Goal: Task Accomplishment & Management: Manage account settings

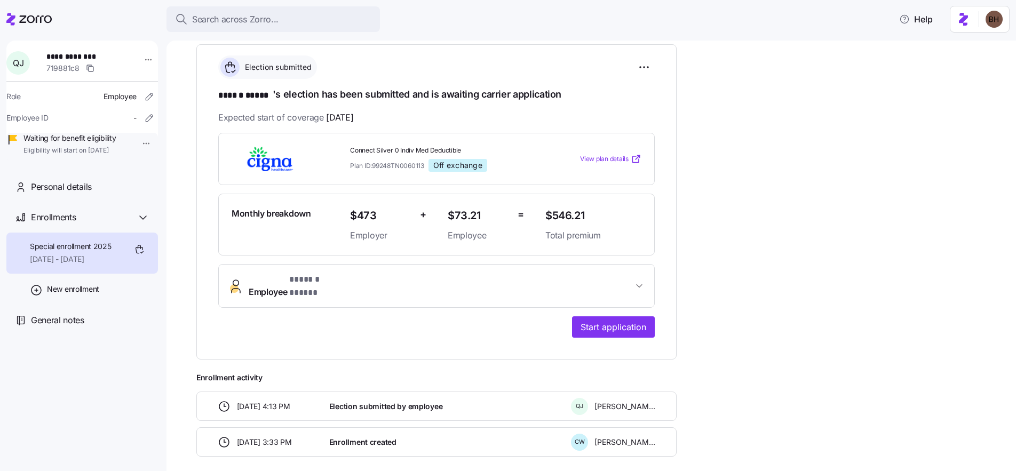
scroll to position [120, 0]
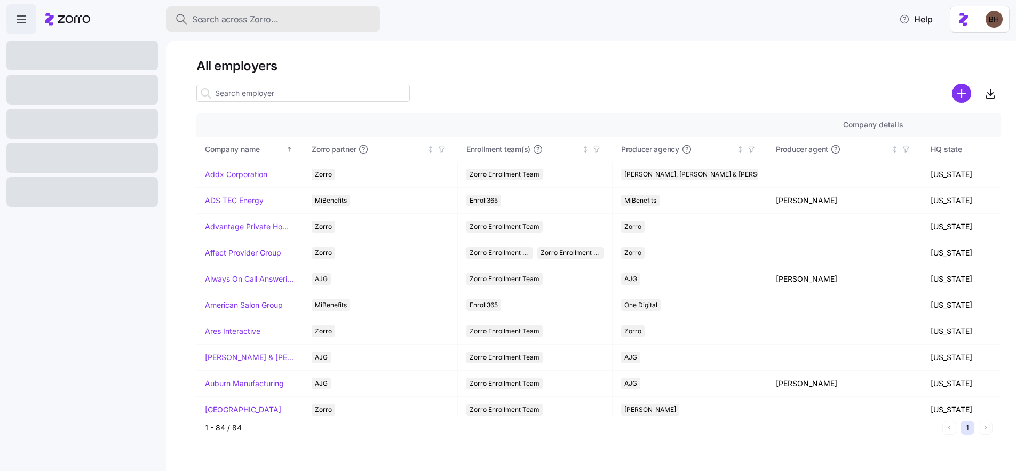
click at [238, 20] on span "Search across Zorro..." at bounding box center [235, 19] width 86 height 13
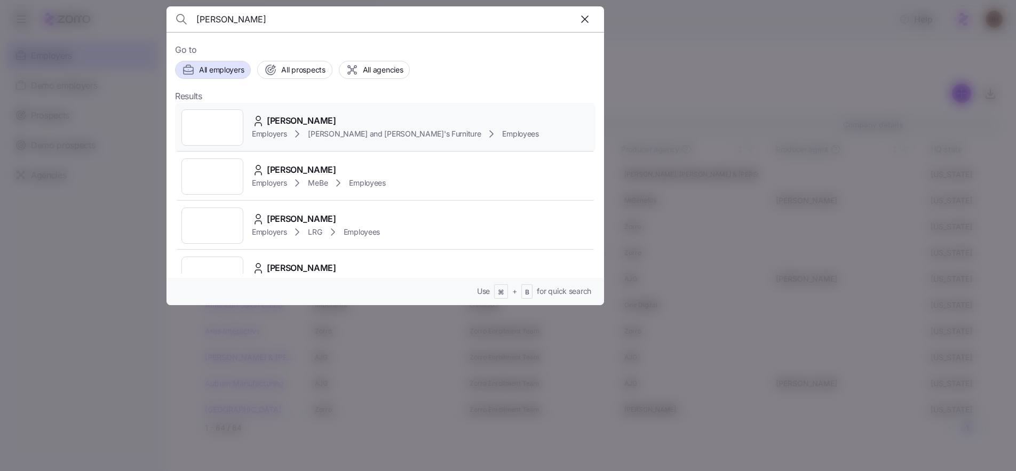
type input "HIRALDO DELGADO"
click at [313, 121] on span "ADALBERTO HIRALDO DELGADO" at bounding box center [301, 120] width 69 height 13
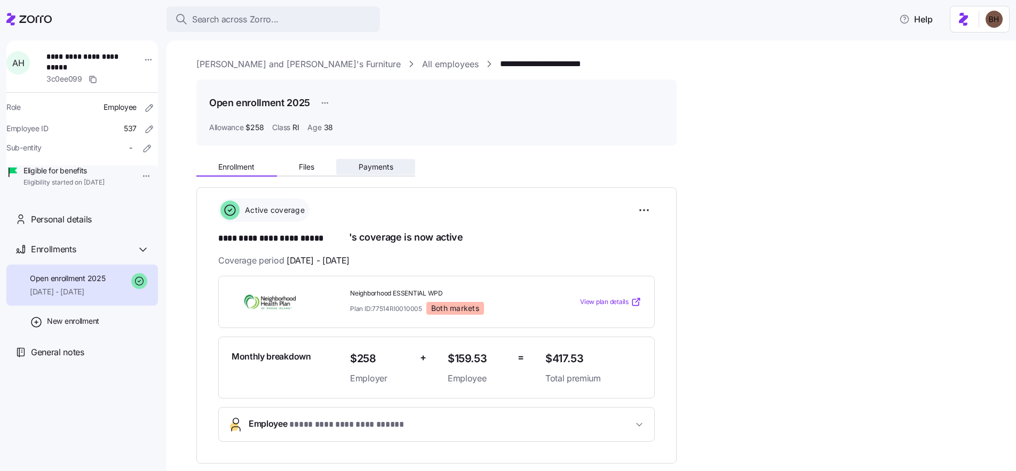
click at [375, 169] on span "Payments" at bounding box center [376, 166] width 35 height 7
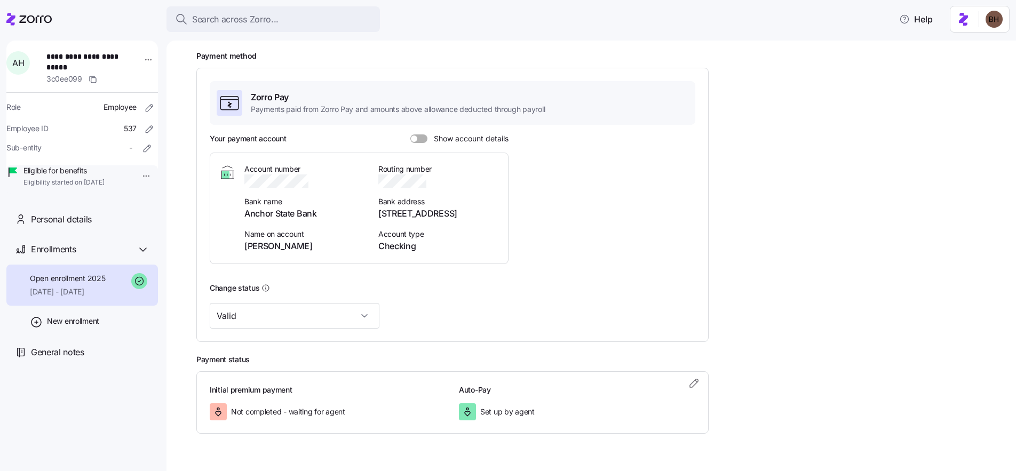
scroll to position [115, 0]
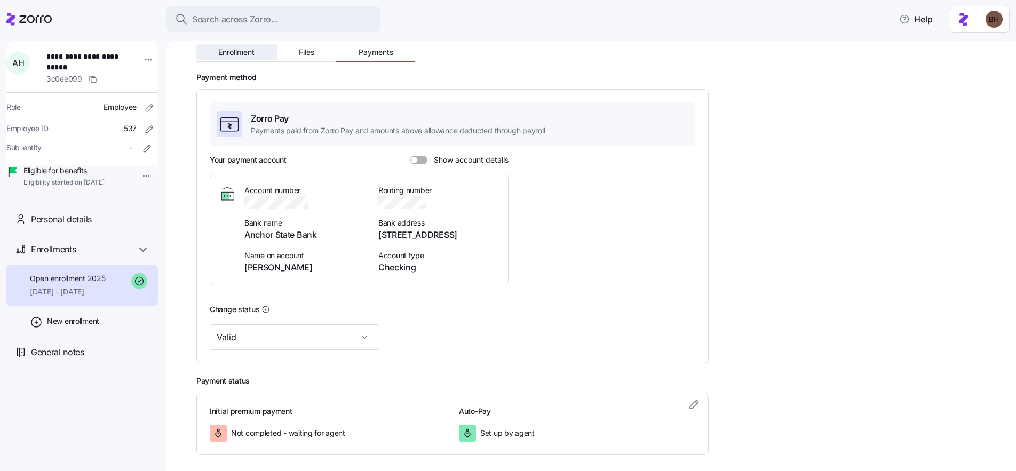
click at [238, 52] on span "Enrollment" at bounding box center [236, 52] width 36 height 7
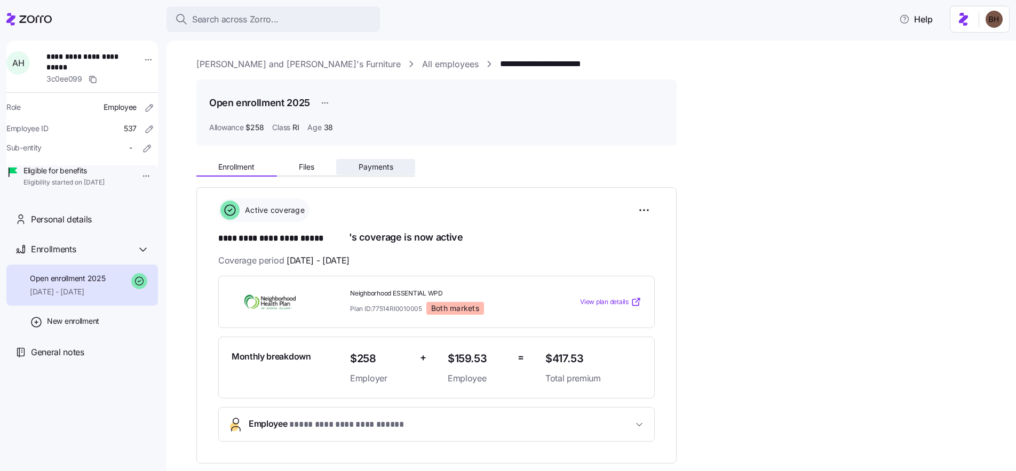
click at [391, 172] on button "Payments" at bounding box center [375, 167] width 79 height 16
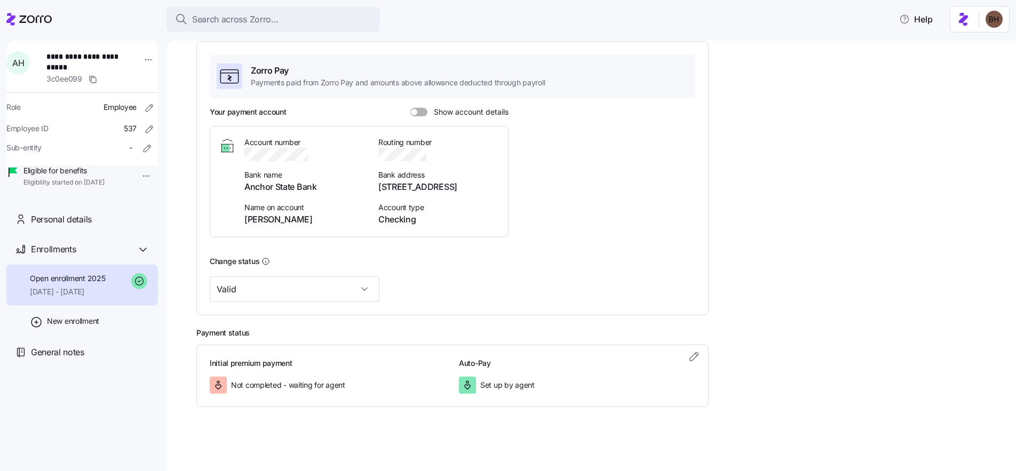
scroll to position [176, 0]
click at [696, 361] on icon "button" at bounding box center [694, 356] width 13 height 13
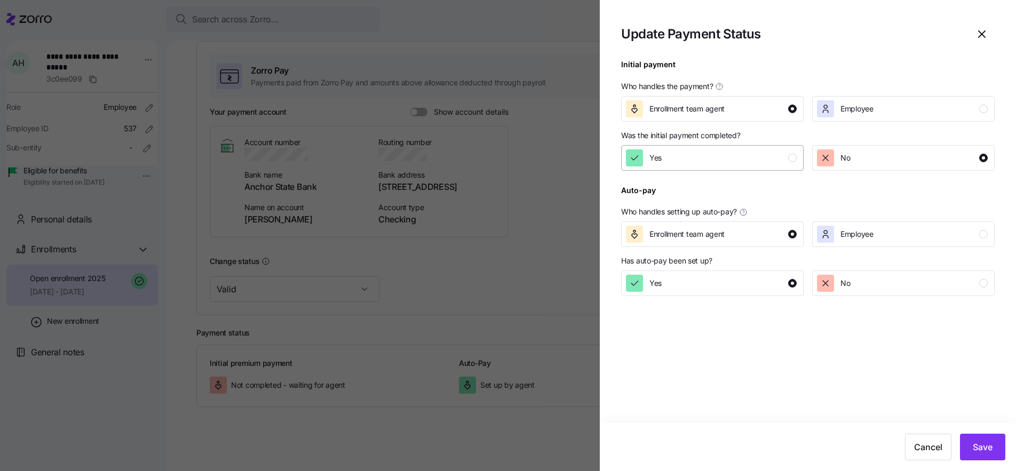
click at [723, 161] on div "Yes" at bounding box center [711, 157] width 171 height 17
click at [976, 448] on span "Save" at bounding box center [983, 447] width 20 height 13
